Goal: Transaction & Acquisition: Download file/media

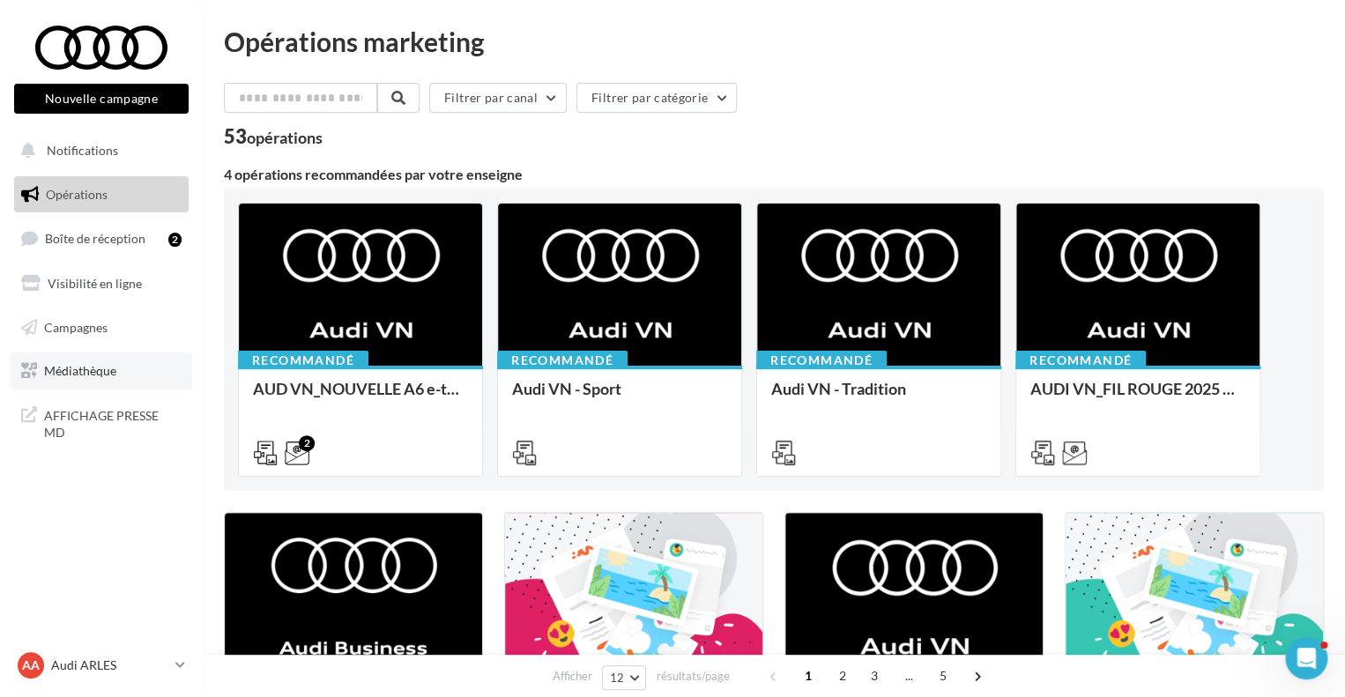
click at [104, 388] on link "Médiathèque" at bounding box center [102, 371] width 182 height 37
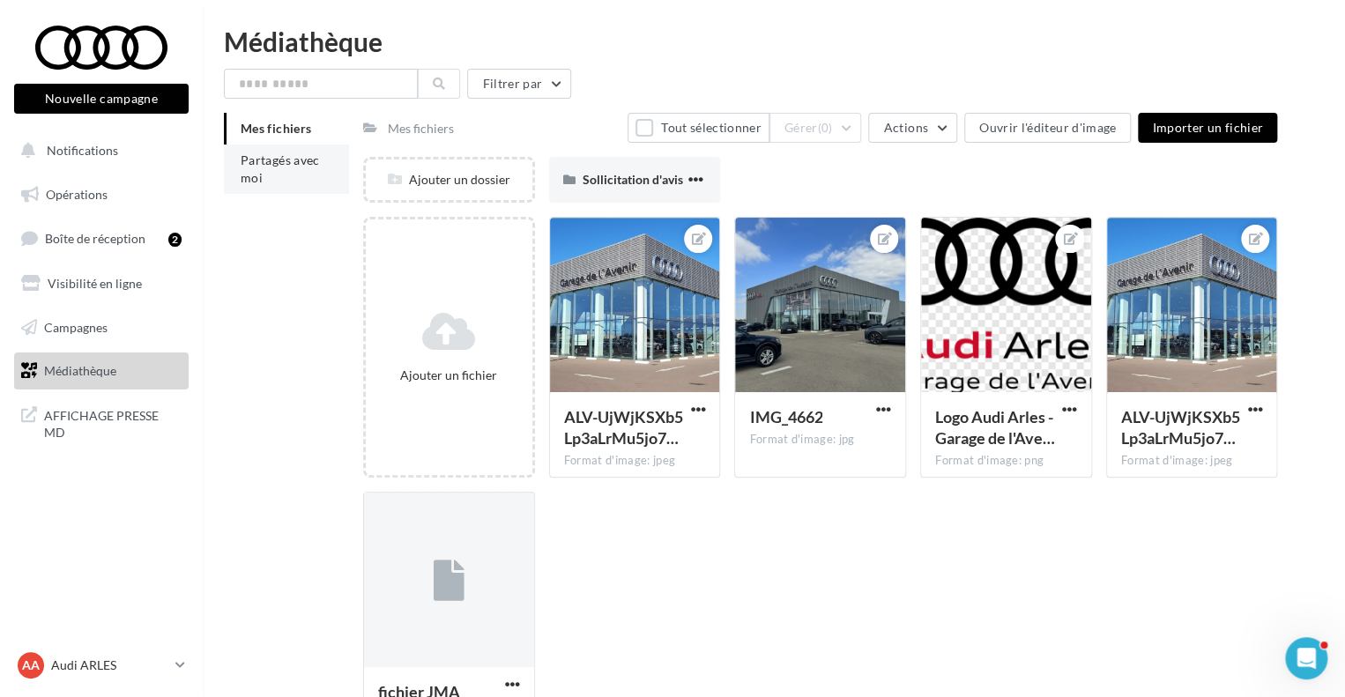
click at [283, 170] on li "Partagés avec moi" at bounding box center [286, 169] width 125 height 49
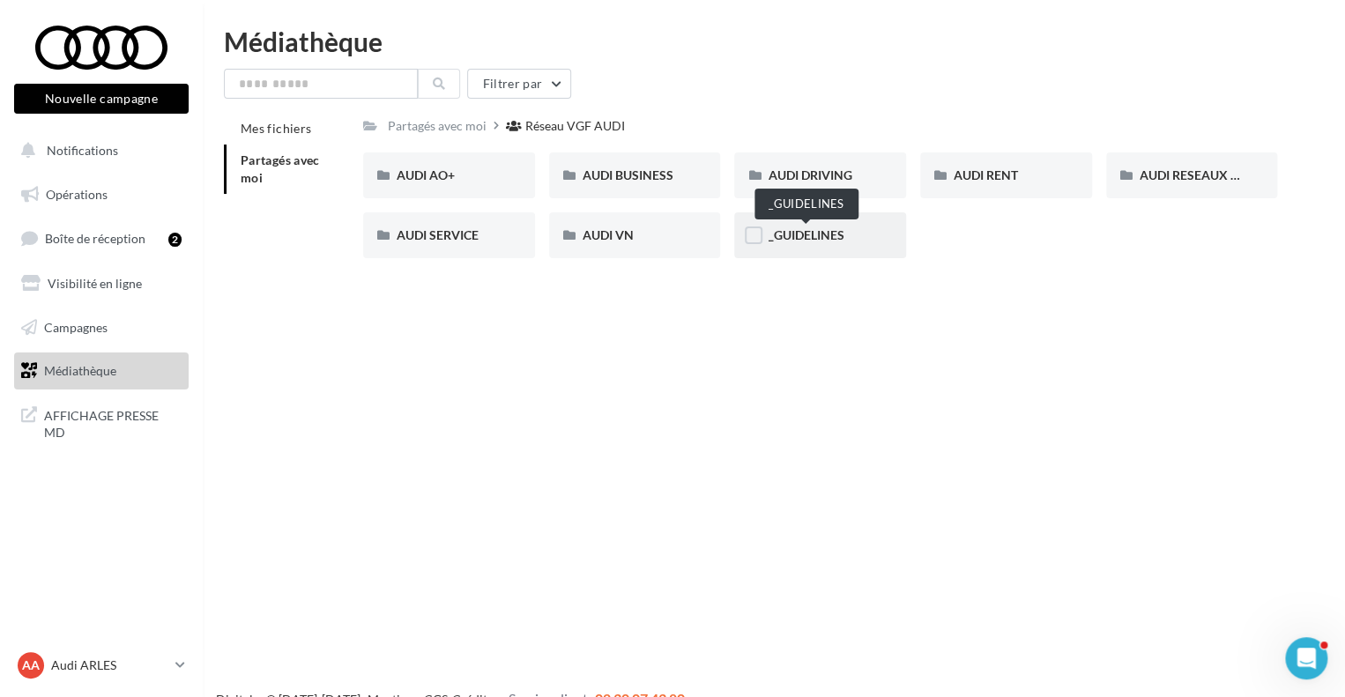
click at [831, 231] on span "_GUIDELINES" at bounding box center [806, 234] width 76 height 15
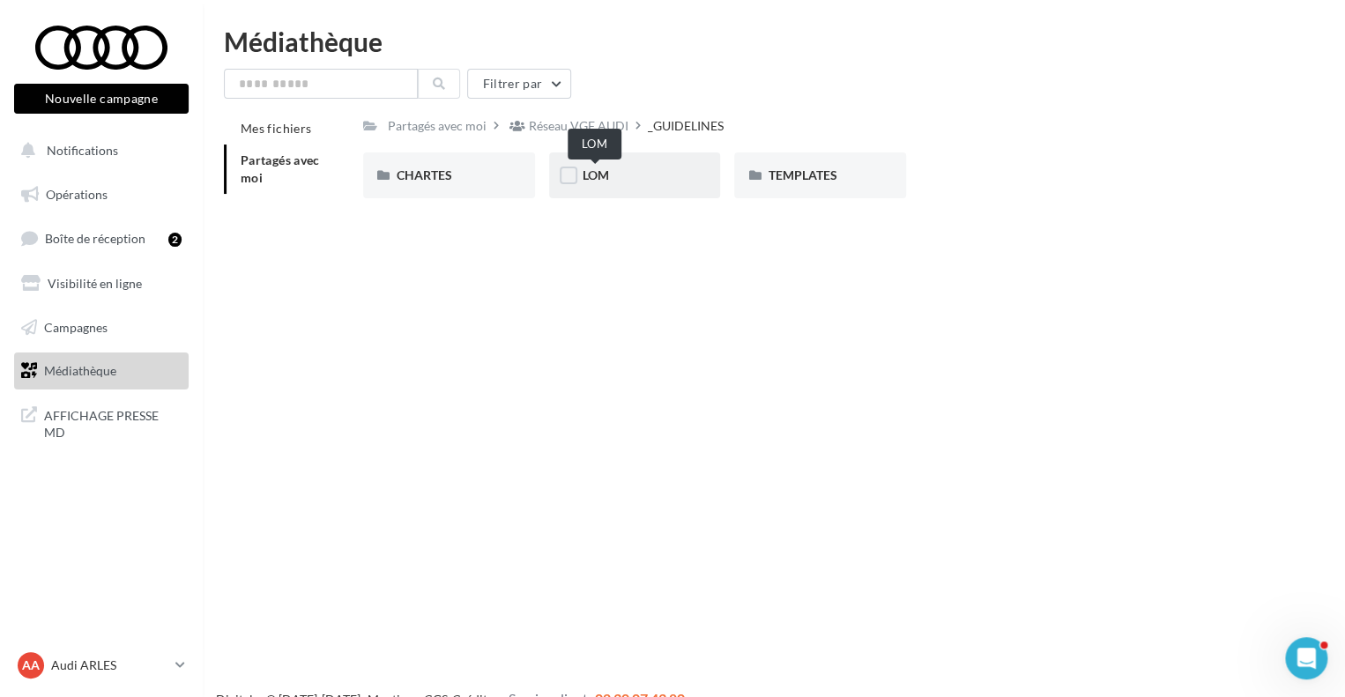
click at [598, 180] on span "LOM" at bounding box center [596, 174] width 26 height 15
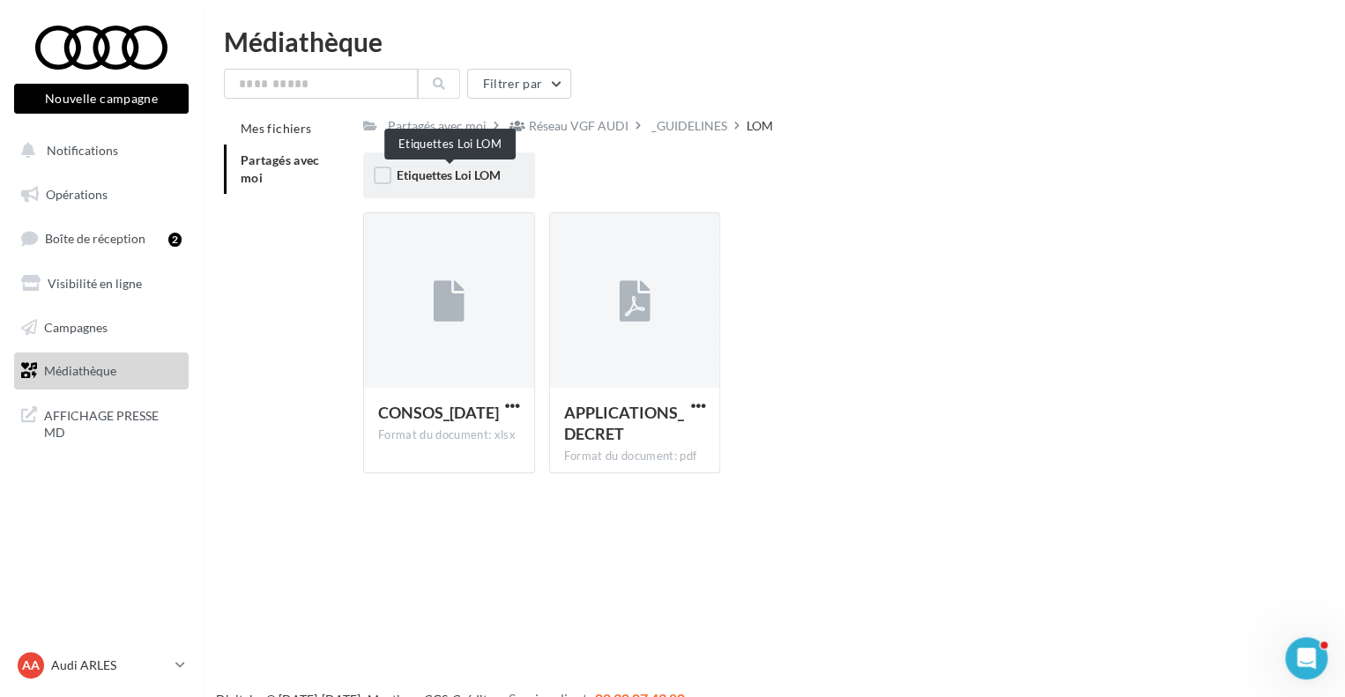
click at [461, 172] on span "Etiquettes Loi LOM" at bounding box center [449, 174] width 104 height 15
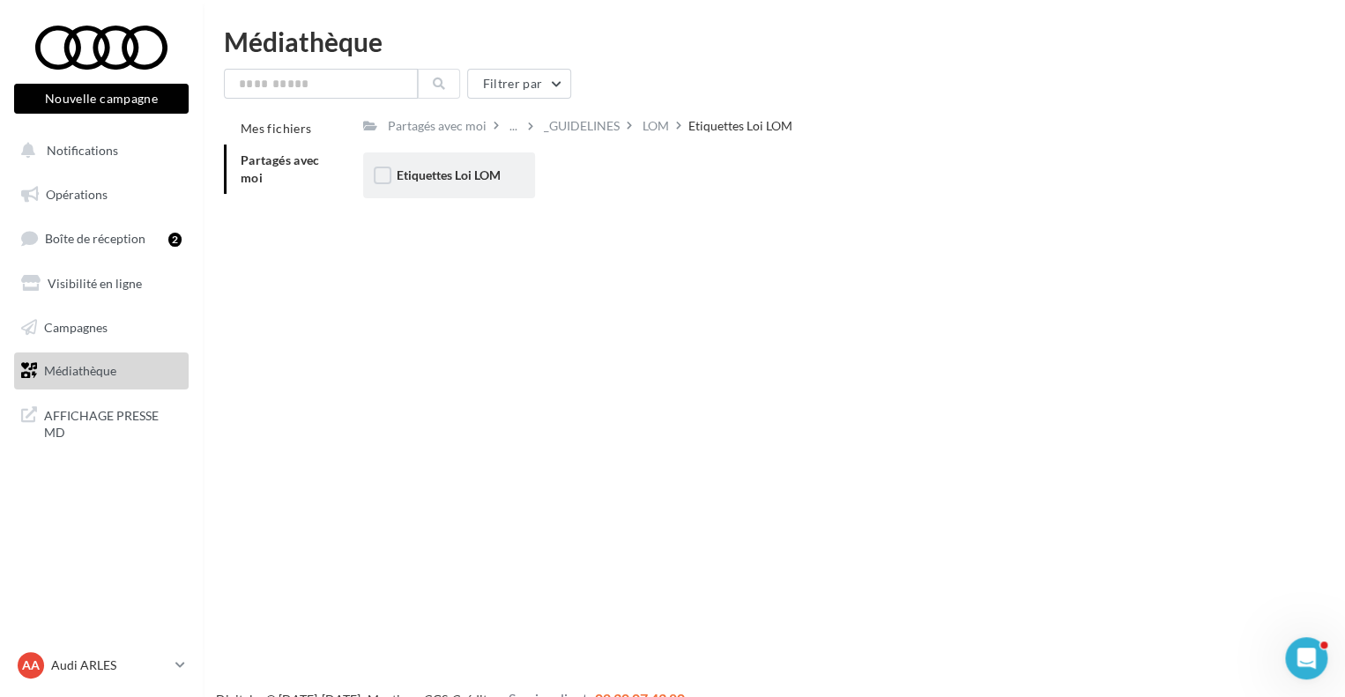
click at [443, 191] on div "Etiquettes Loi LOM" at bounding box center [449, 175] width 172 height 46
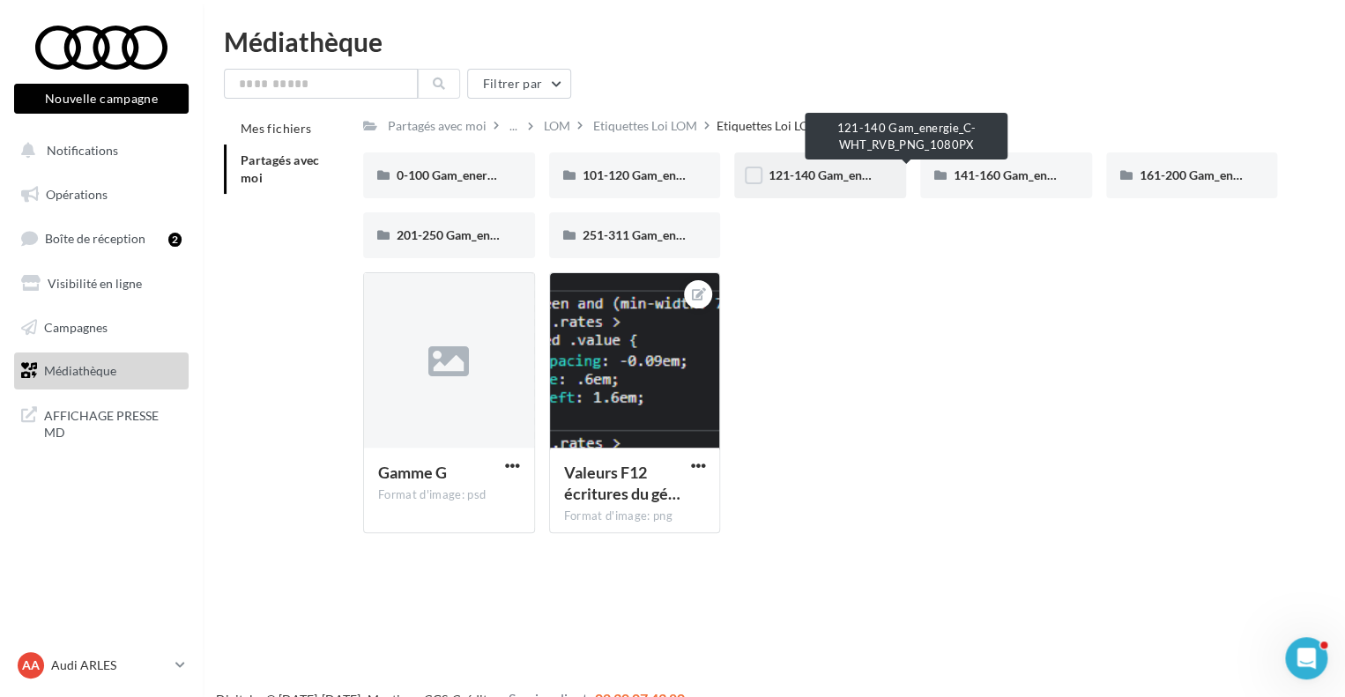
click at [827, 181] on span "121-140 Gam_energie_C-WHT_RVB_PNG_1080PX" at bounding box center [907, 174] width 279 height 15
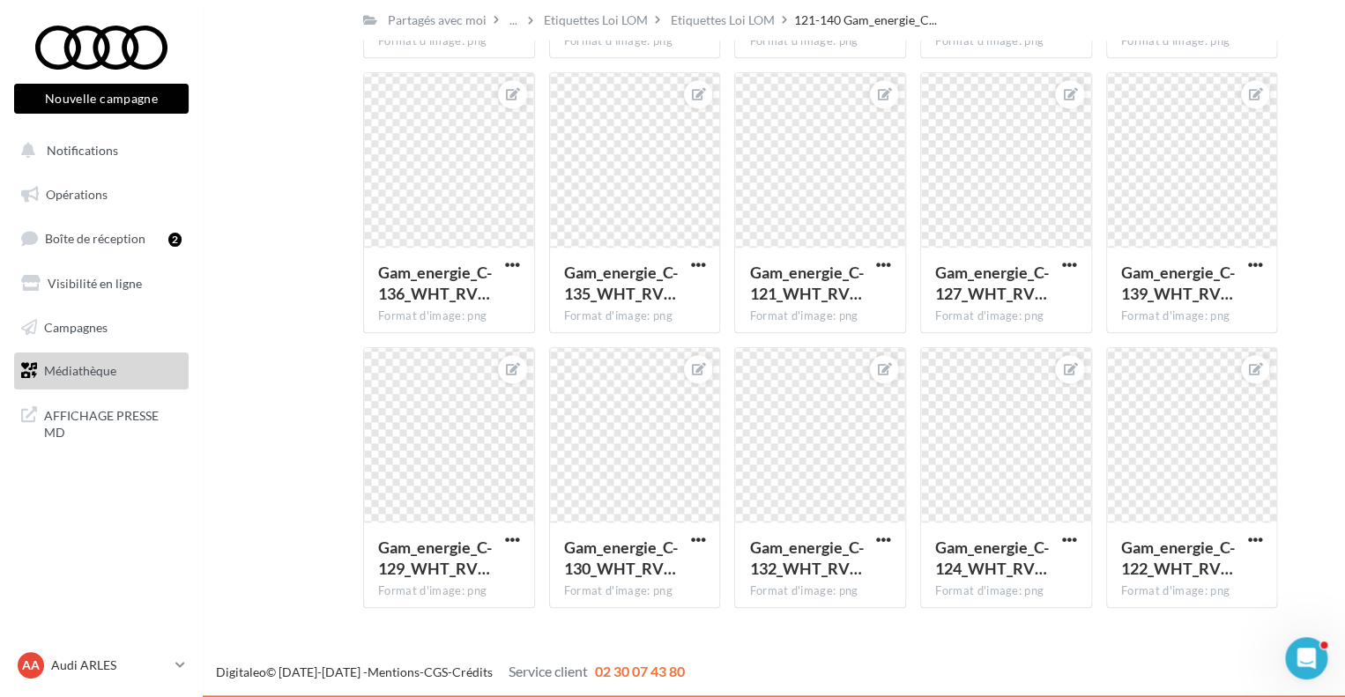
scroll to position [630, 0]
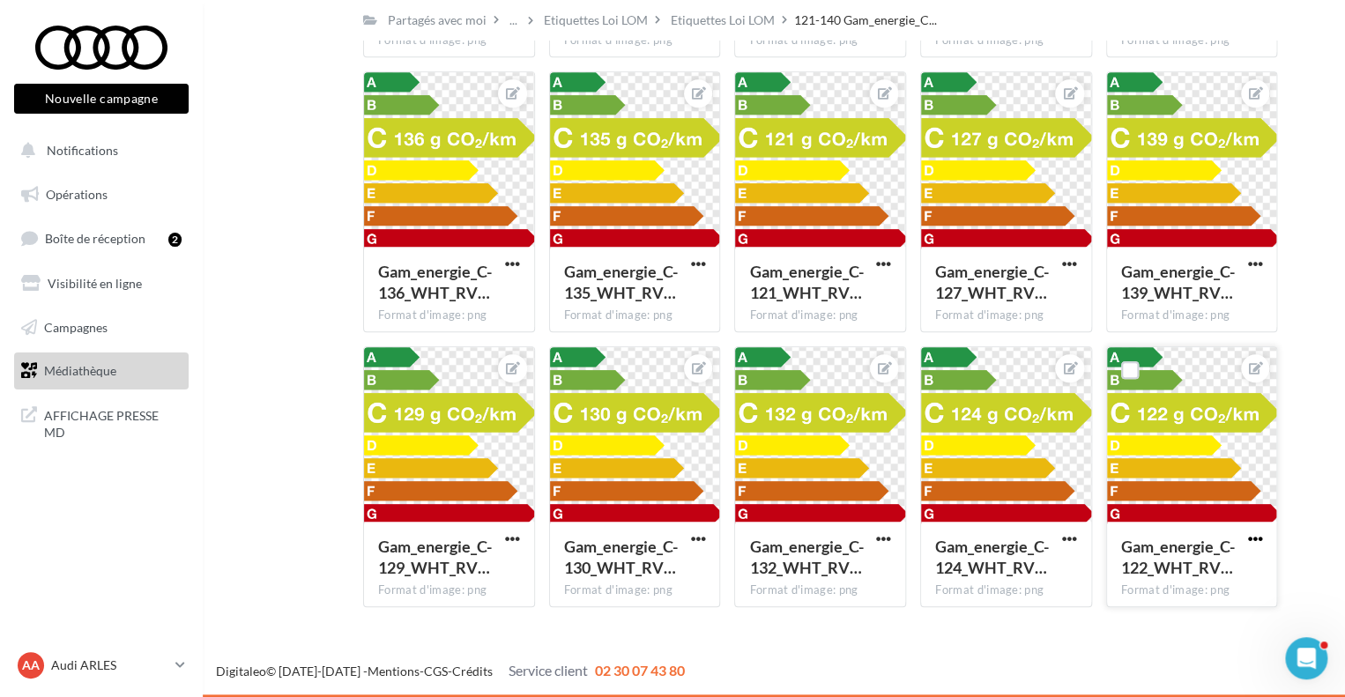
click at [1259, 538] on span "button" at bounding box center [1254, 538] width 15 height 15
click at [1161, 613] on button "Télécharger" at bounding box center [1173, 621] width 186 height 46
